Goal: Task Accomplishment & Management: Manage account settings

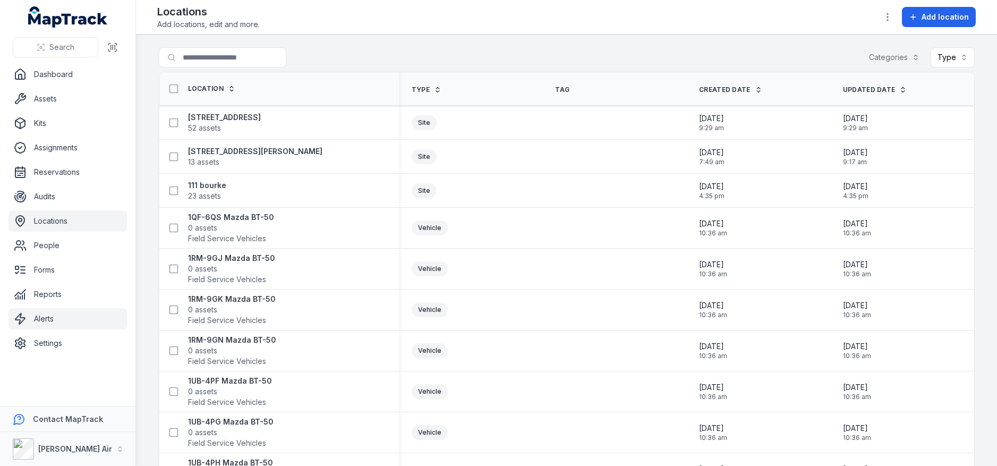
click at [81, 324] on link "Alerts" at bounding box center [68, 318] width 118 height 21
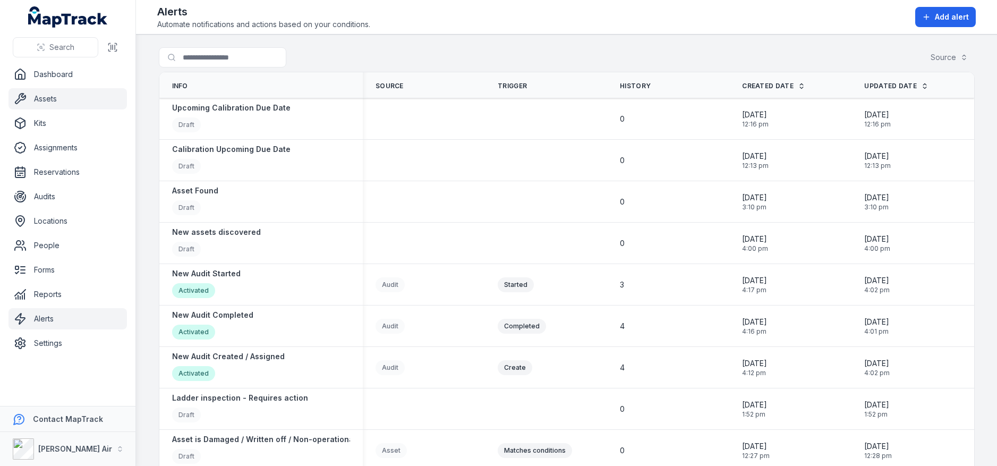
click at [64, 103] on link "Assets" at bounding box center [68, 98] width 118 height 21
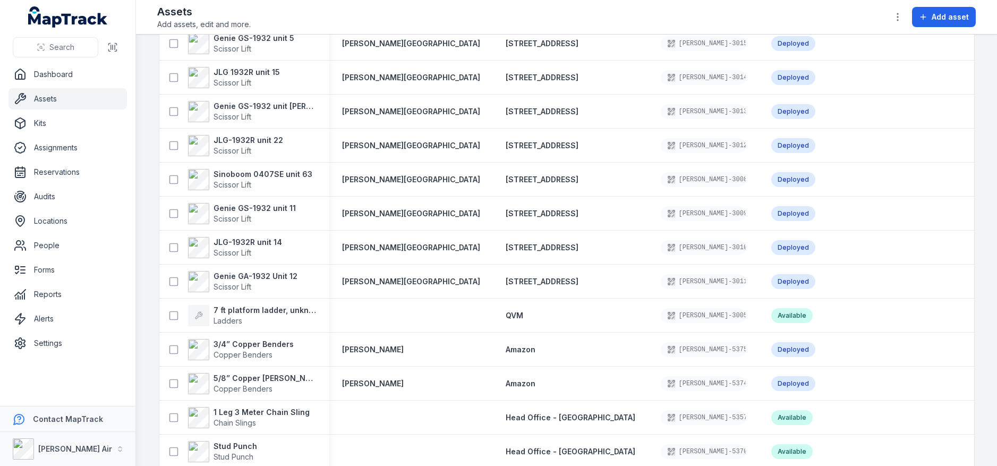
scroll to position [1357, 0]
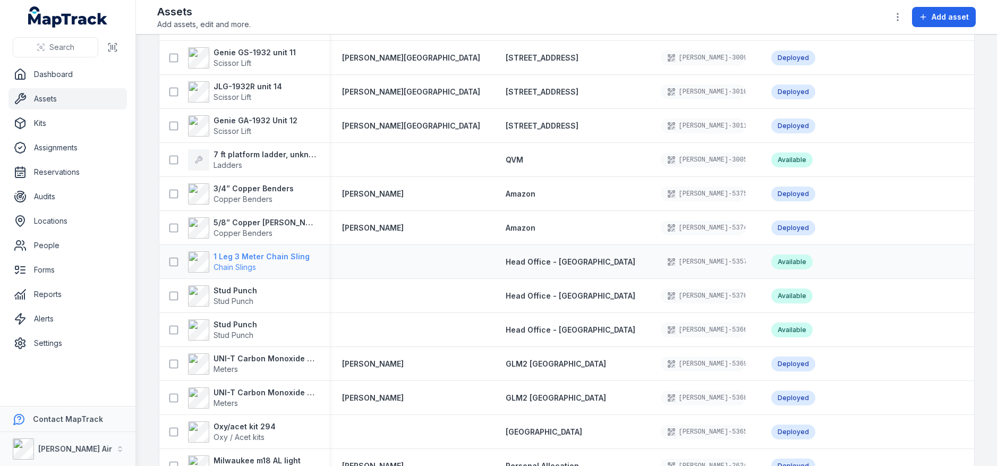
click at [251, 253] on strong "1 Leg 3 Meter Chain Sling" at bounding box center [262, 256] width 96 height 11
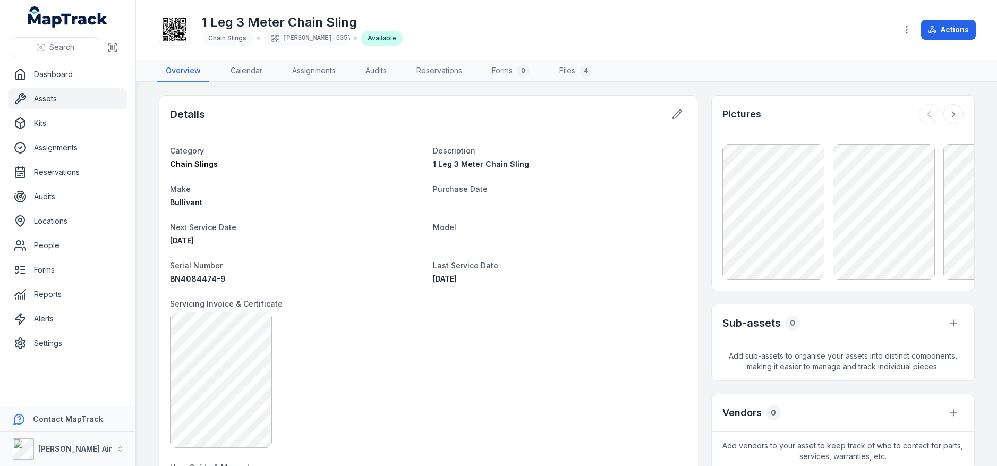
click at [656, 114] on div "Details" at bounding box center [428, 115] width 539 height 38
click at [674, 113] on icon at bounding box center [677, 114] width 11 height 11
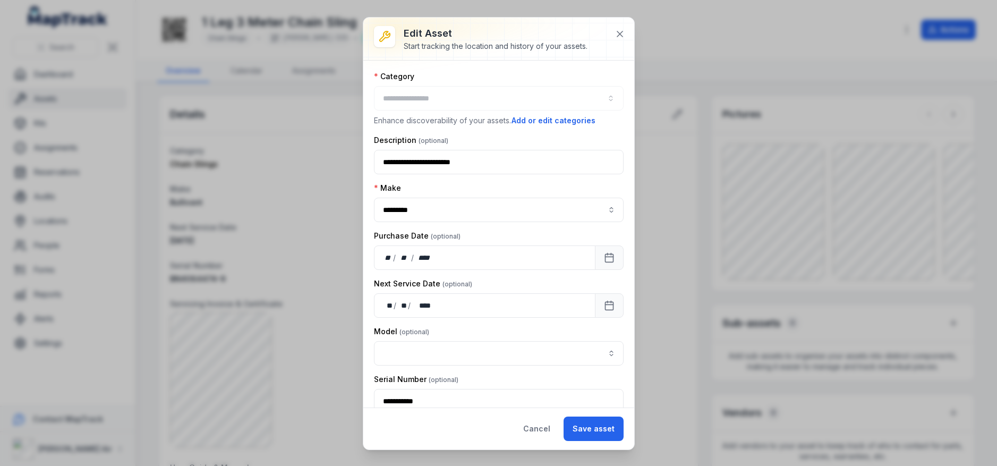
type input "**********"
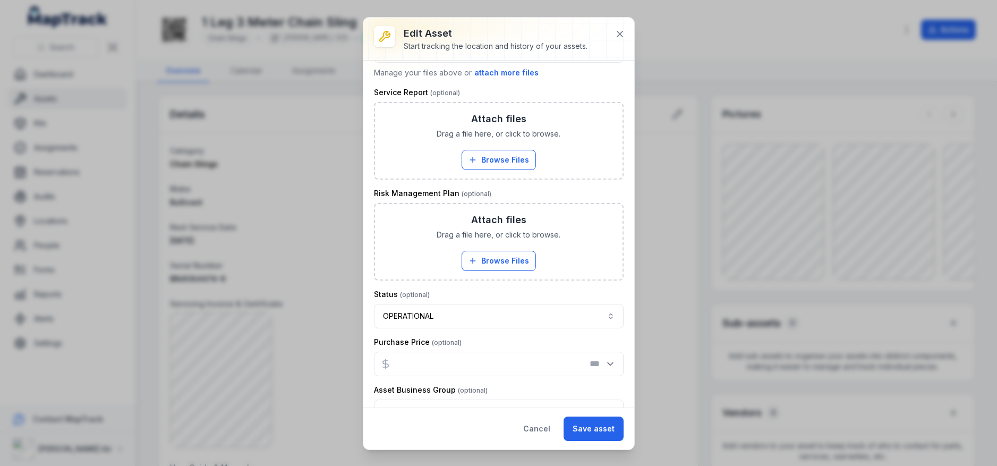
scroll to position [657, 0]
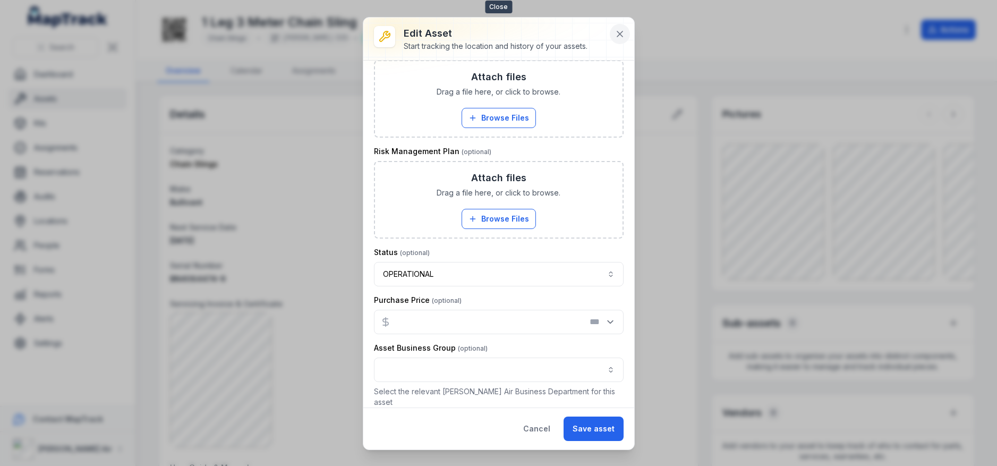
click at [620, 34] on icon at bounding box center [619, 33] width 5 height 5
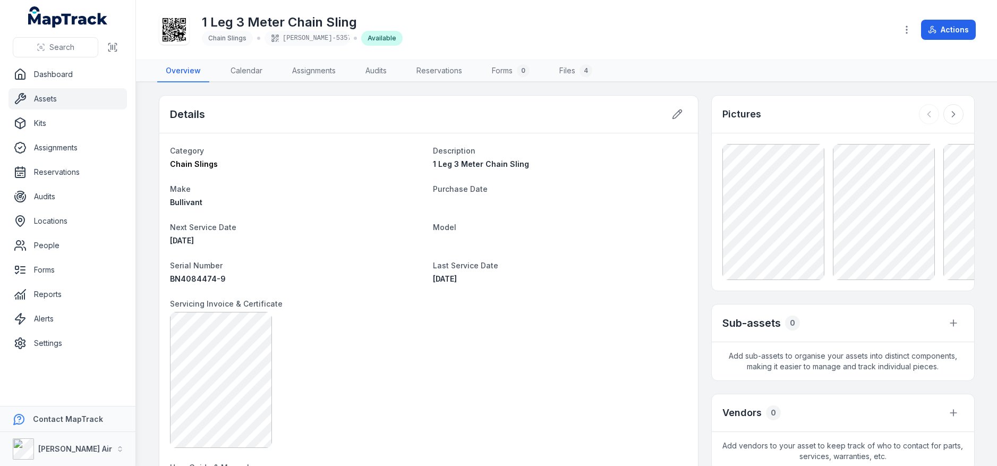
click at [620, 34] on div "1 Leg 3 Meter Chain Sling Chain [PERSON_NAME]-5357 Available" at bounding box center [522, 30] width 731 height 34
click at [960, 35] on button "Actions" at bounding box center [948, 30] width 55 height 20
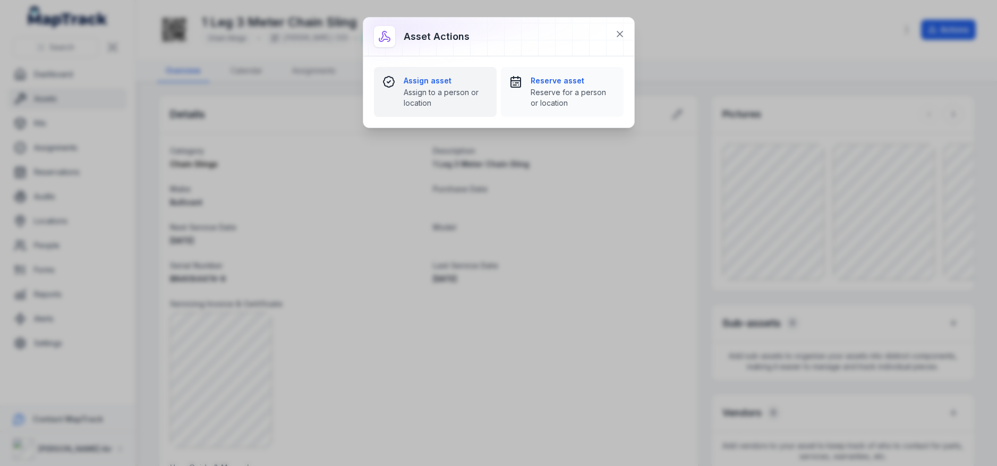
click at [428, 91] on span "Assign to a person or location" at bounding box center [446, 97] width 84 height 21
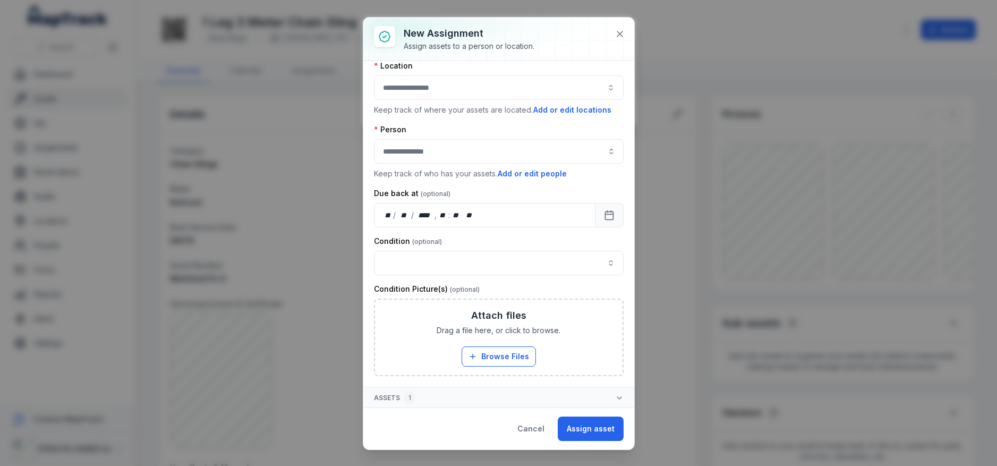
scroll to position [56, 0]
click at [622, 29] on icon at bounding box center [620, 34] width 11 height 11
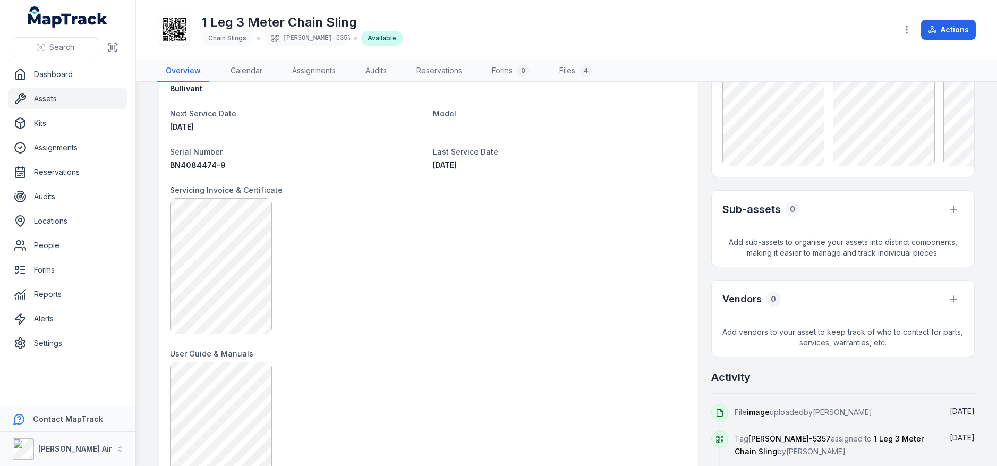
scroll to position [91, 0]
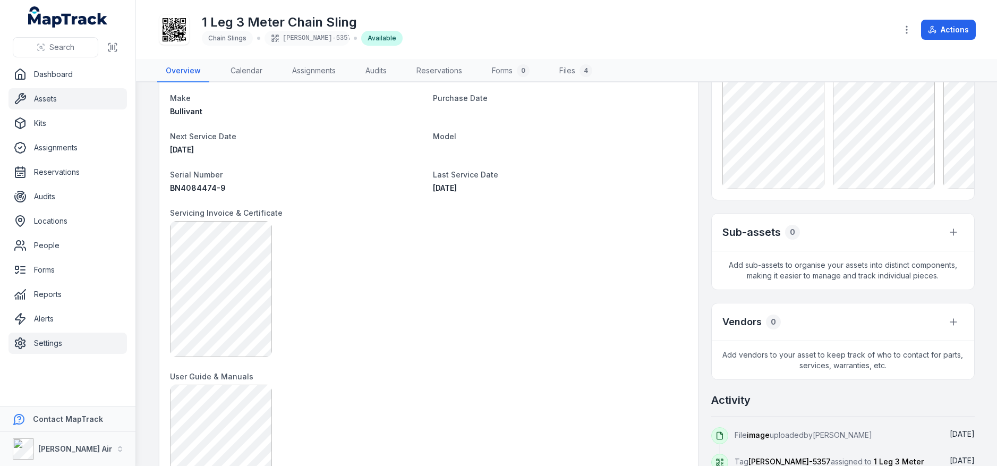
click at [61, 348] on link "Settings" at bounding box center [68, 343] width 118 height 21
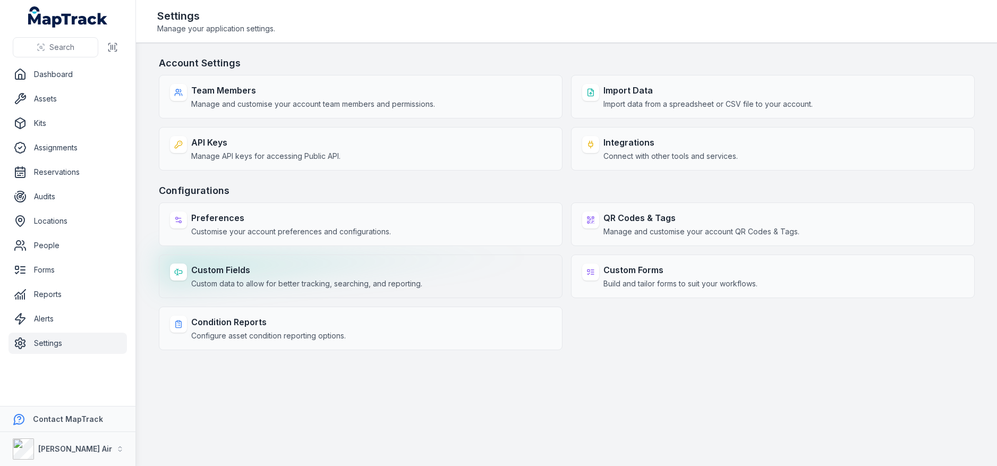
click at [209, 272] on strong "Custom Fields" at bounding box center [306, 270] width 231 height 13
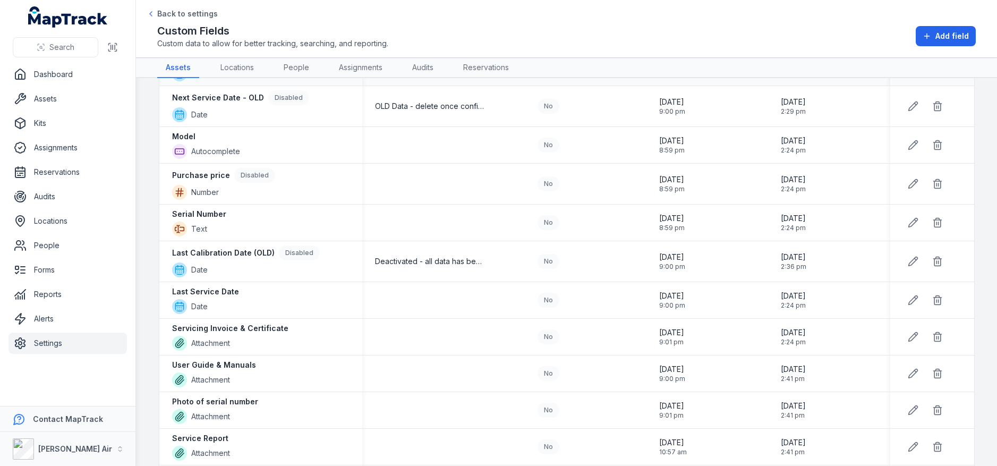
scroll to position [190, 0]
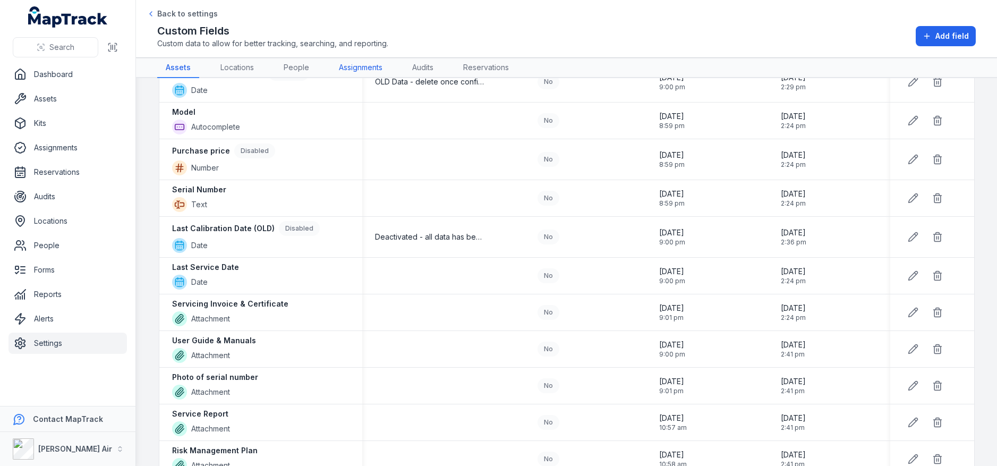
click at [373, 69] on link "Assignments" at bounding box center [361, 68] width 61 height 20
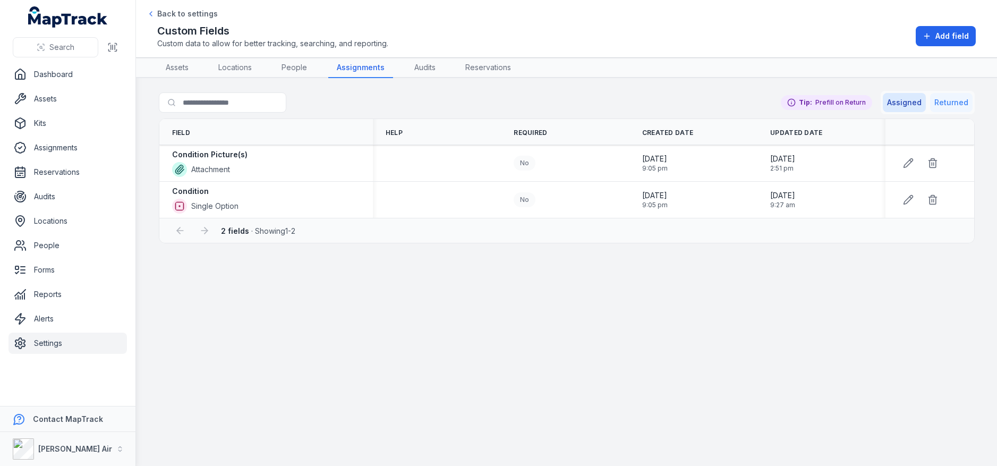
click at [943, 101] on button "Returned" at bounding box center [951, 102] width 43 height 19
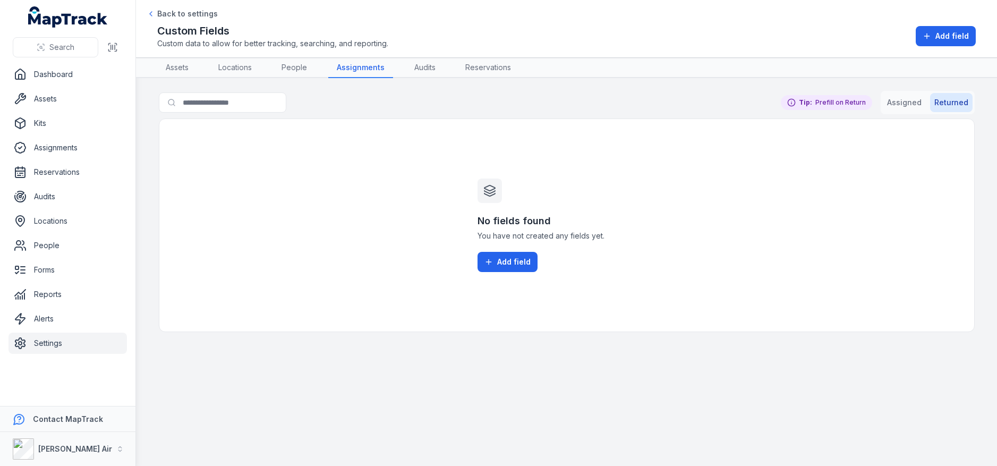
click at [906, 102] on button "Assigned" at bounding box center [904, 102] width 43 height 19
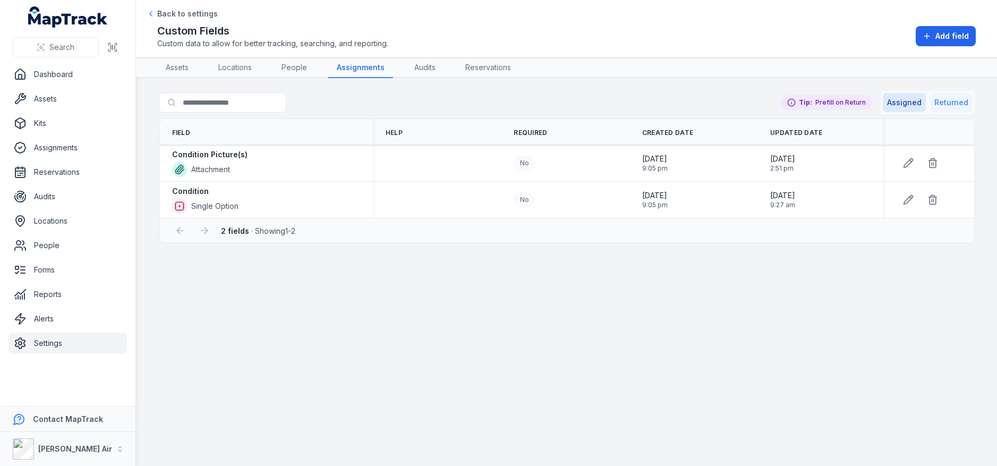
click at [961, 98] on button "Returned" at bounding box center [951, 102] width 43 height 19
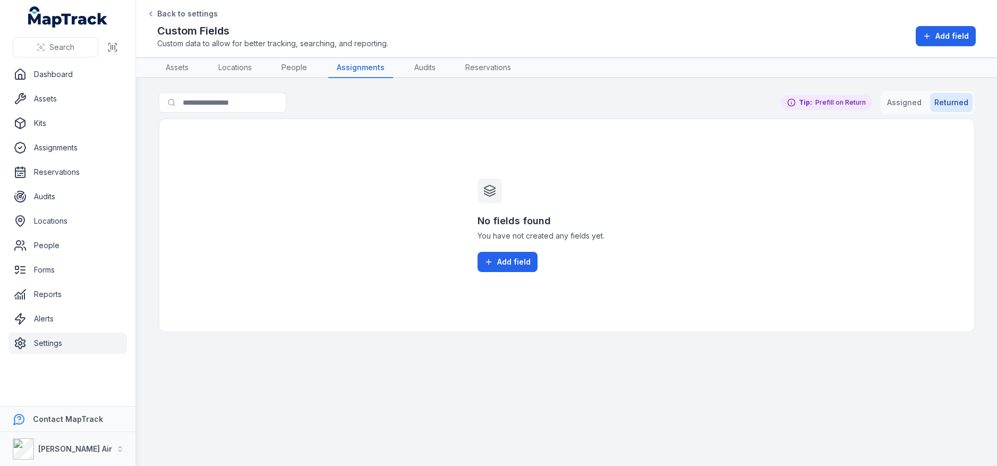
click at [851, 159] on div "No fields found You have not created any fields yet. Add field" at bounding box center [567, 225] width 816 height 214
click at [896, 107] on button "Assigned" at bounding box center [904, 102] width 43 height 19
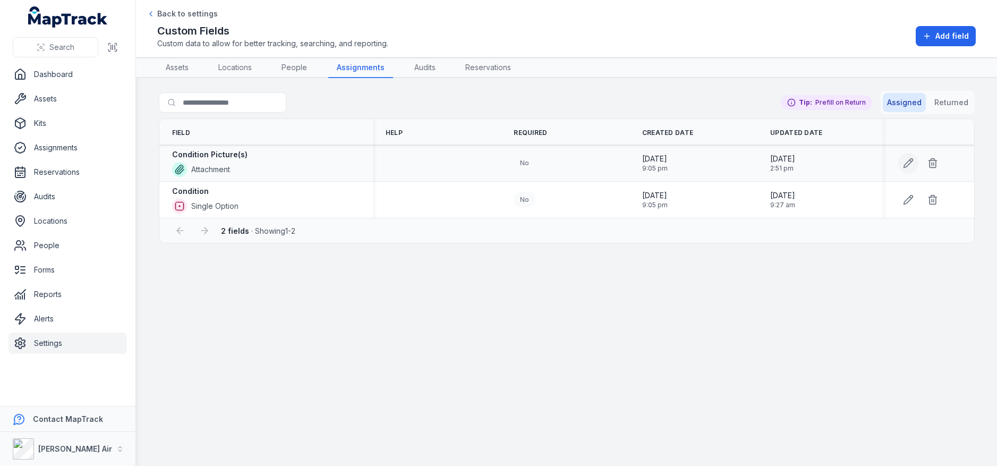
click at [907, 170] on button at bounding box center [909, 163] width 20 height 20
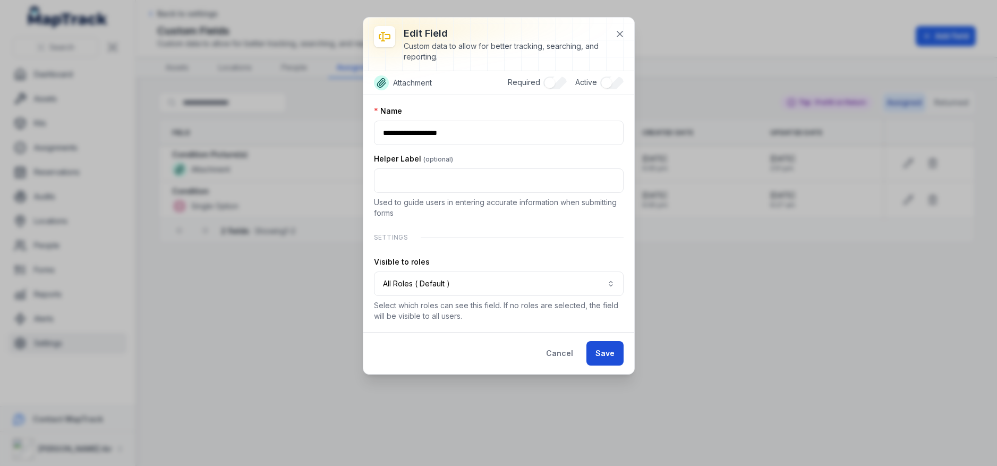
click at [598, 346] on button "Save" at bounding box center [605, 353] width 37 height 24
